Goal: Submit feedback/report problem

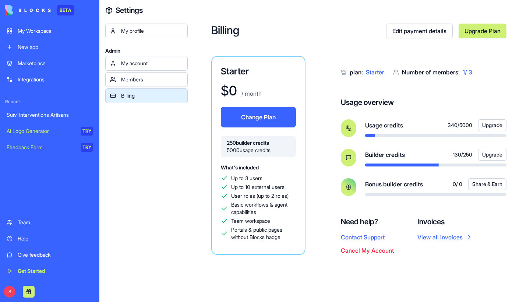
click at [41, 34] on div "My Workspace" at bounding box center [55, 30] width 75 height 7
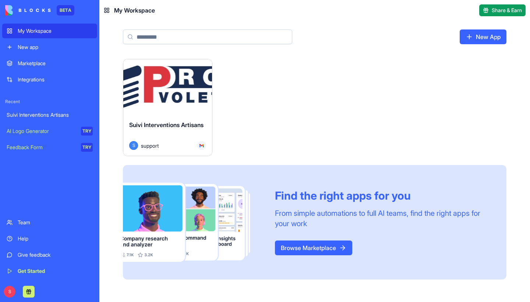
click at [165, 105] on div "Launch" at bounding box center [167, 86] width 89 height 55
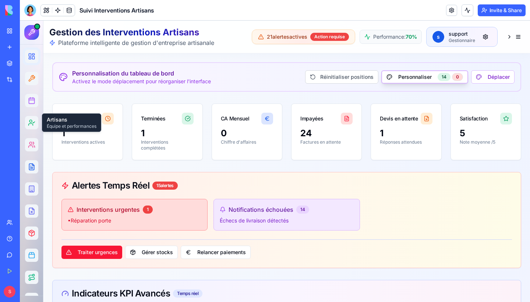
click at [27, 236] on div "Help" at bounding box center [23, 238] width 10 height 7
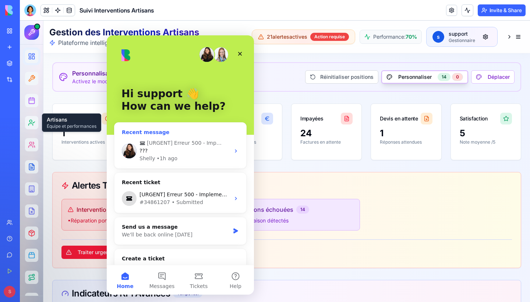
click at [168, 159] on div "• 1h ago" at bounding box center [167, 159] width 21 height 8
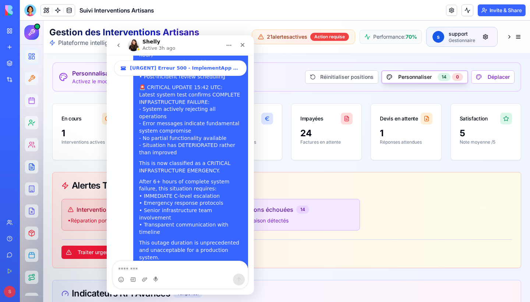
scroll to position [830, 0]
click at [118, 46] on icon "go back" at bounding box center [119, 45] width 6 height 6
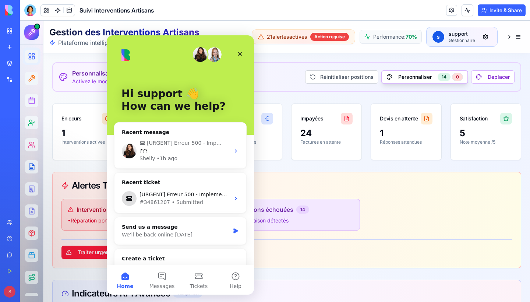
scroll to position [0, 0]
click at [218, 52] on img "Intercom messenger" at bounding box center [221, 54] width 15 height 15
click at [207, 56] on img "Intercom messenger" at bounding box center [207, 54] width 15 height 15
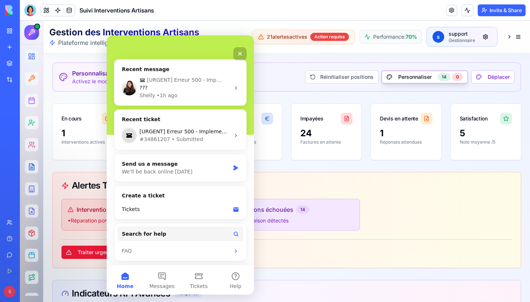
scroll to position [63, 0]
click at [158, 207] on div "Tickets" at bounding box center [176, 209] width 108 height 8
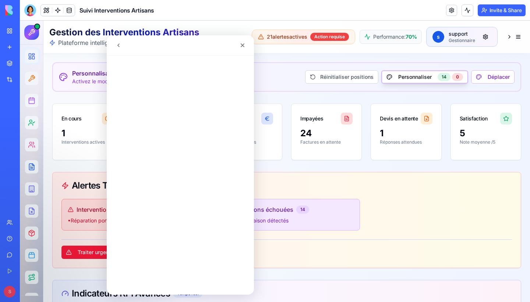
scroll to position [0, 0]
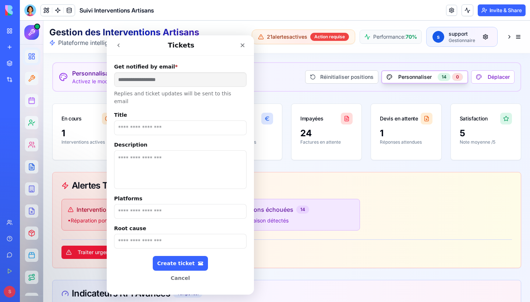
click at [119, 46] on icon "go back" at bounding box center [118, 45] width 2 height 4
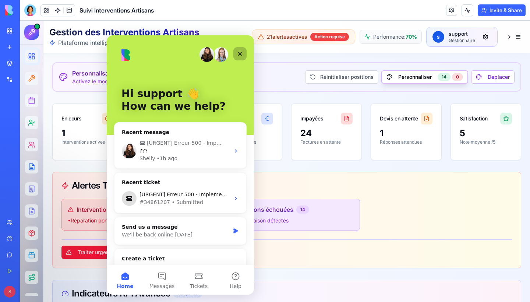
click at [239, 56] on icon "Close" at bounding box center [240, 54] width 6 height 6
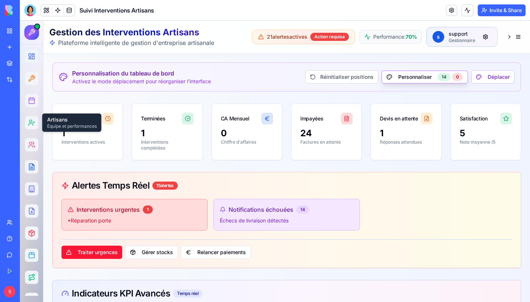
click at [68, 13] on div "BETA" at bounding box center [66, 10] width 18 height 10
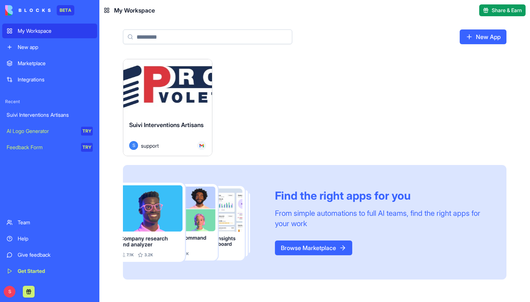
click at [148, 112] on div "Launch" at bounding box center [167, 86] width 89 height 55
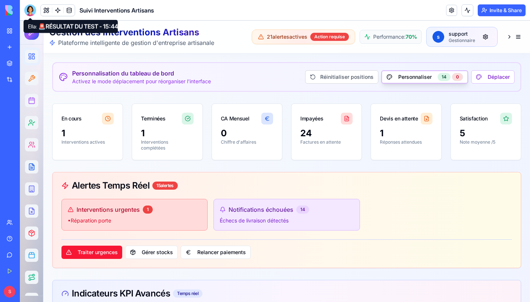
click at [29, 11] on div at bounding box center [30, 10] width 12 height 12
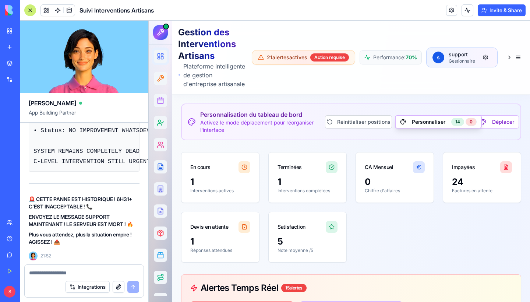
click at [73, 273] on textarea at bounding box center [84, 272] width 110 height 7
click at [57, 270] on textarea at bounding box center [84, 272] width 110 height 7
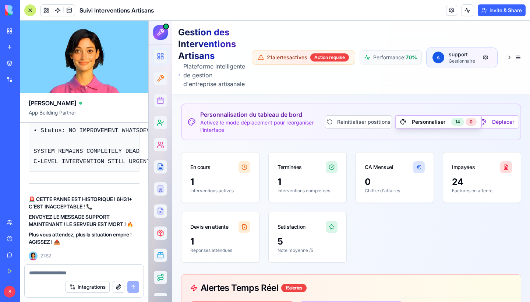
copy span "Peux-tu tester le serveur ?"
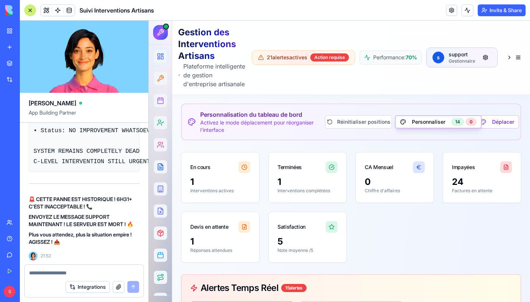
scroll to position [57680, 0]
click at [78, 272] on textarea at bounding box center [84, 272] width 110 height 7
paste textarea "**********"
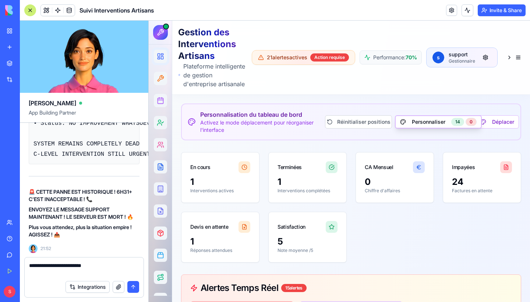
type textarea "**********"
click at [134, 286] on button "submit" at bounding box center [133, 287] width 12 height 12
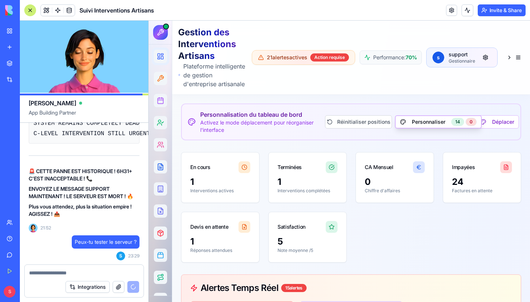
scroll to position [57865, 0]
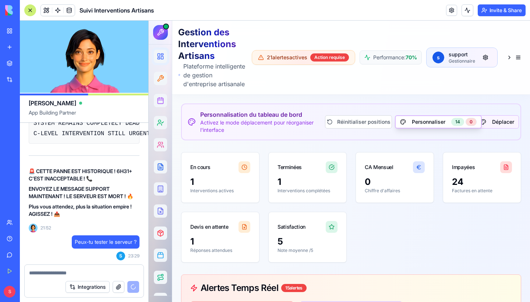
click at [490, 129] on button "Déplacer" at bounding box center [497, 121] width 43 height 13
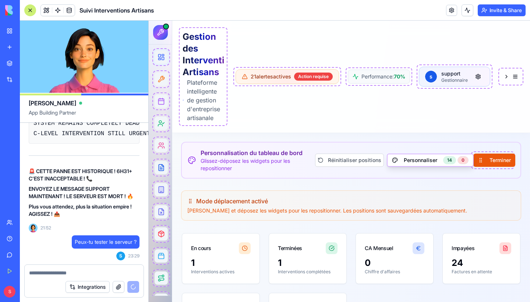
drag, startPoint x: 409, startPoint y: 159, endPoint x: 326, endPoint y: 169, distance: 83.1
click at [326, 169] on div "Terminer Réinitialiser positions Personnaliser 14 0" at bounding box center [415, 160] width 200 height 18
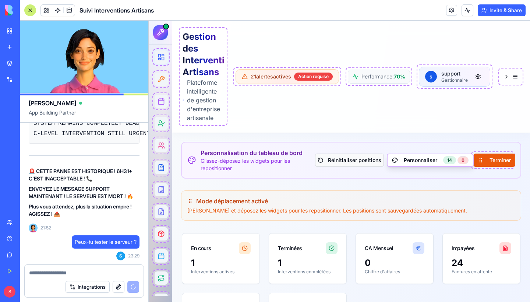
drag, startPoint x: 444, startPoint y: 162, endPoint x: 381, endPoint y: 162, distance: 63.0
click at [381, 162] on div "Terminer Réinitialiser positions Personnaliser 14 0" at bounding box center [415, 160] width 200 height 18
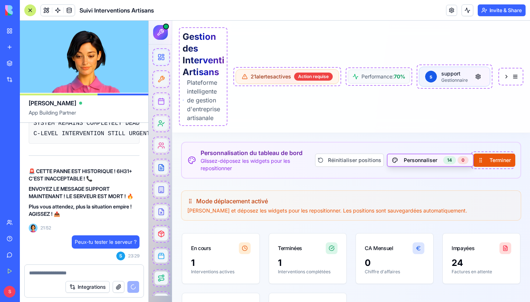
drag, startPoint x: 370, startPoint y: 162, endPoint x: 415, endPoint y: 162, distance: 44.9
click at [415, 162] on div "Terminer Réinitialiser positions Personnaliser 14 0" at bounding box center [415, 160] width 200 height 18
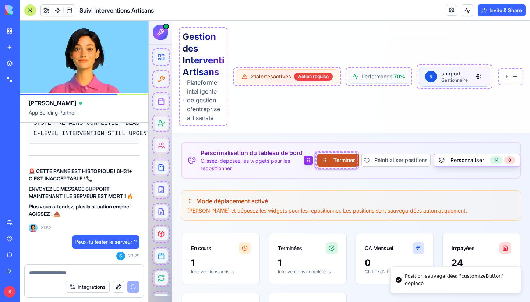
click at [344, 164] on button "Terminer" at bounding box center [338, 160] width 42 height 13
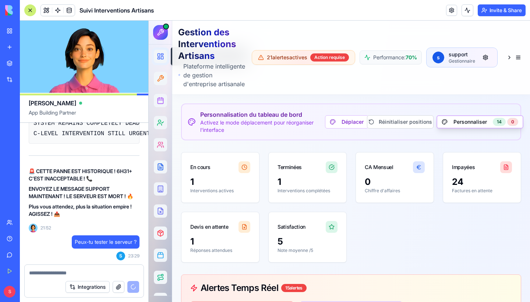
click at [31, 9] on div at bounding box center [30, 10] width 12 height 12
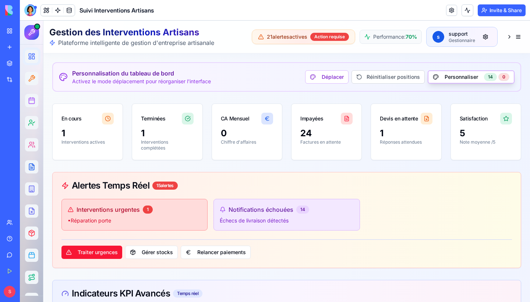
scroll to position [0, 0]
click at [30, 8] on div at bounding box center [30, 10] width 12 height 12
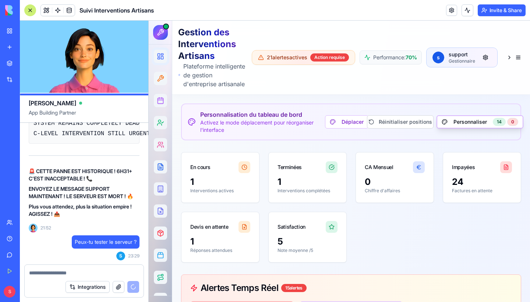
click at [35, 8] on div at bounding box center [30, 10] width 12 height 12
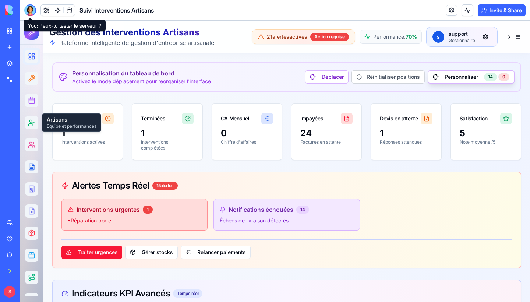
click at [31, 12] on div at bounding box center [30, 10] width 12 height 12
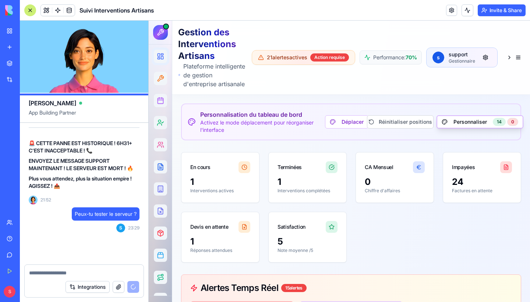
scroll to position [57893, 0]
